Goal: Task Accomplishment & Management: Complete application form

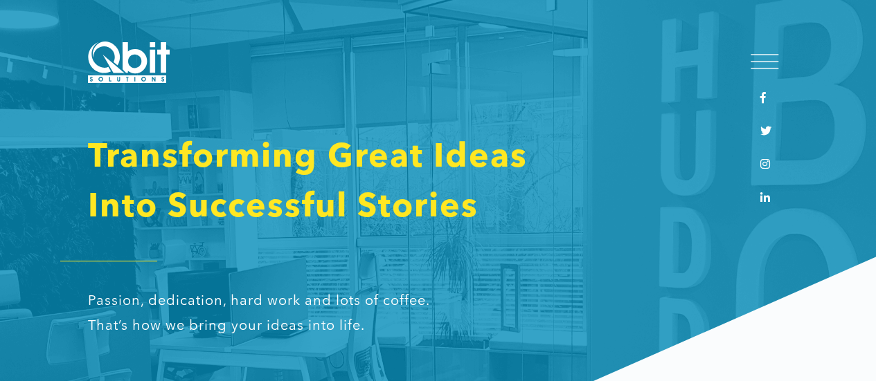
click at [768, 59] on div at bounding box center [764, 62] width 28 height 14
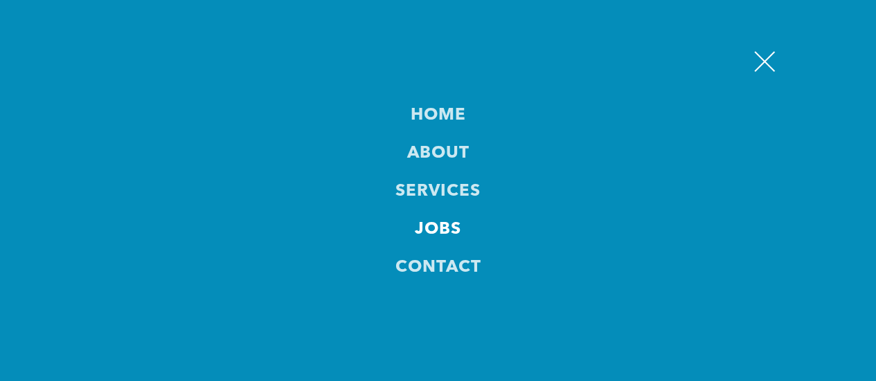
click at [444, 228] on link "JOBS" at bounding box center [438, 230] width 46 height 19
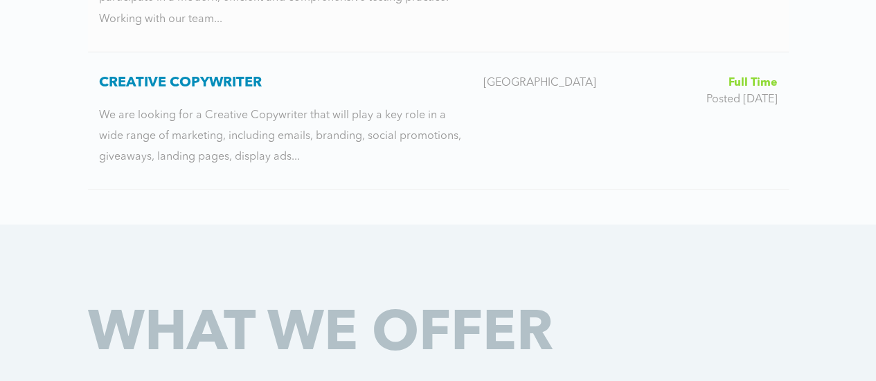
scroll to position [1315, 0]
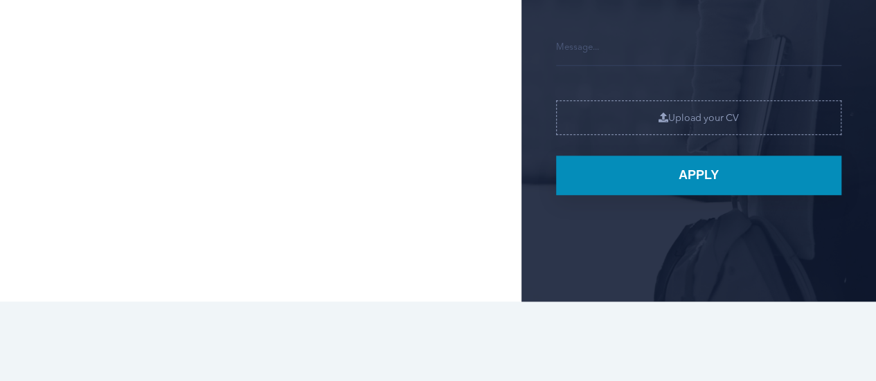
scroll to position [623, 0]
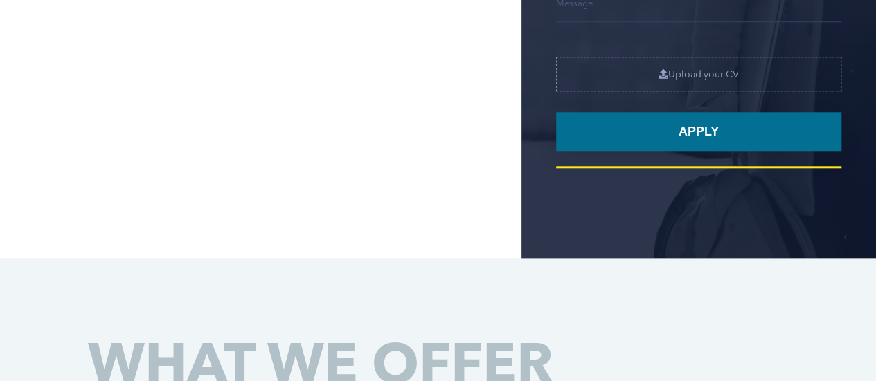
click at [677, 135] on input "Apply" at bounding box center [698, 131] width 285 height 39
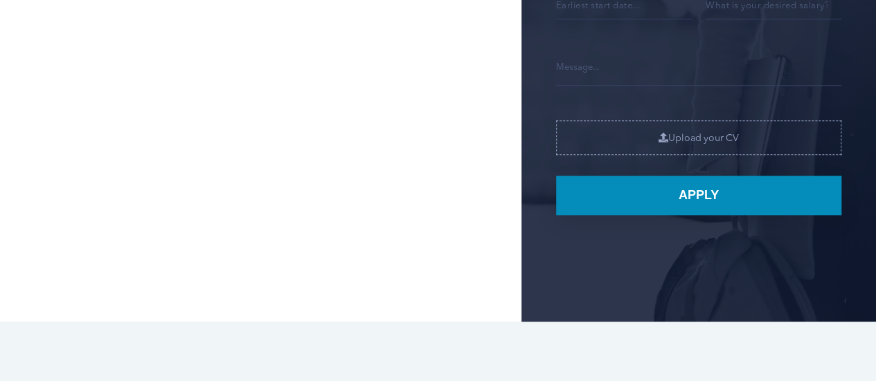
scroll to position [277, 0]
